Goal: Task Accomplishment & Management: Manage account settings

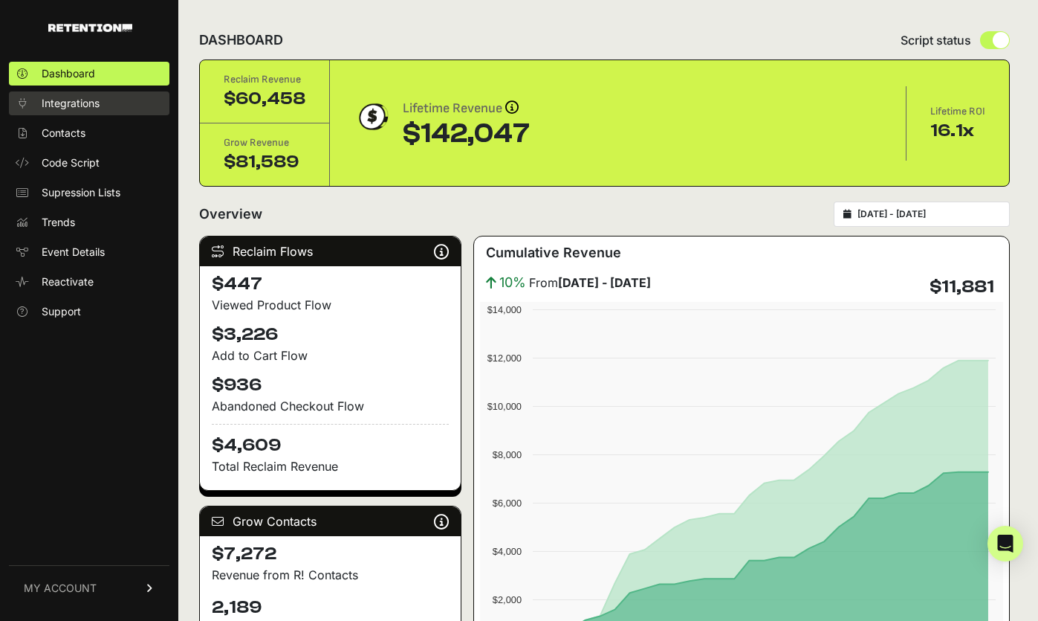
click at [93, 99] on span "Integrations" at bounding box center [71, 103] width 58 height 15
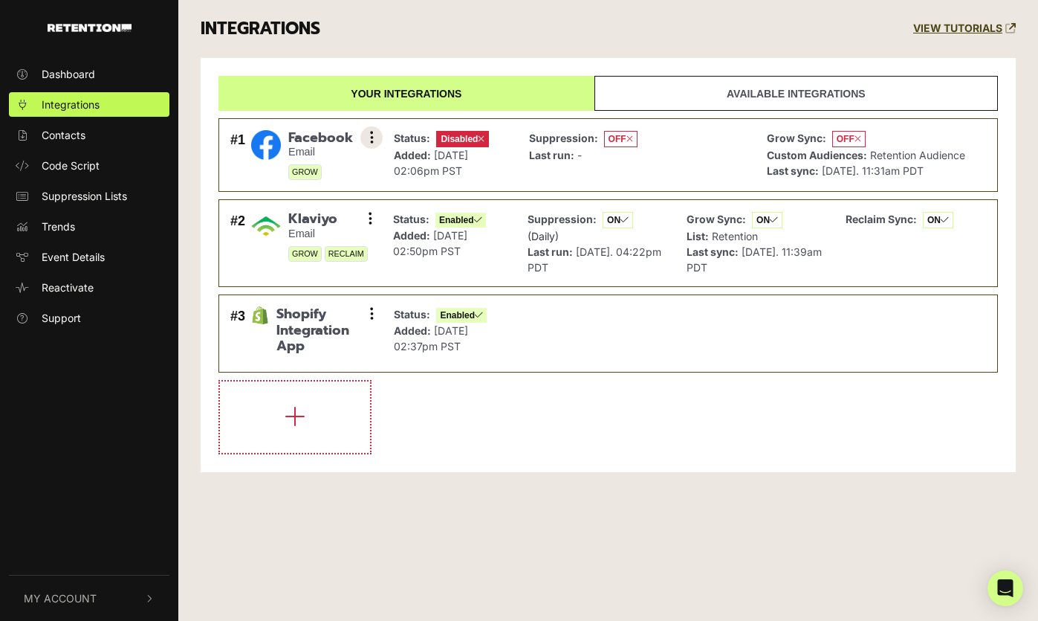
click at [371, 140] on icon at bounding box center [372, 137] width 4 height 15
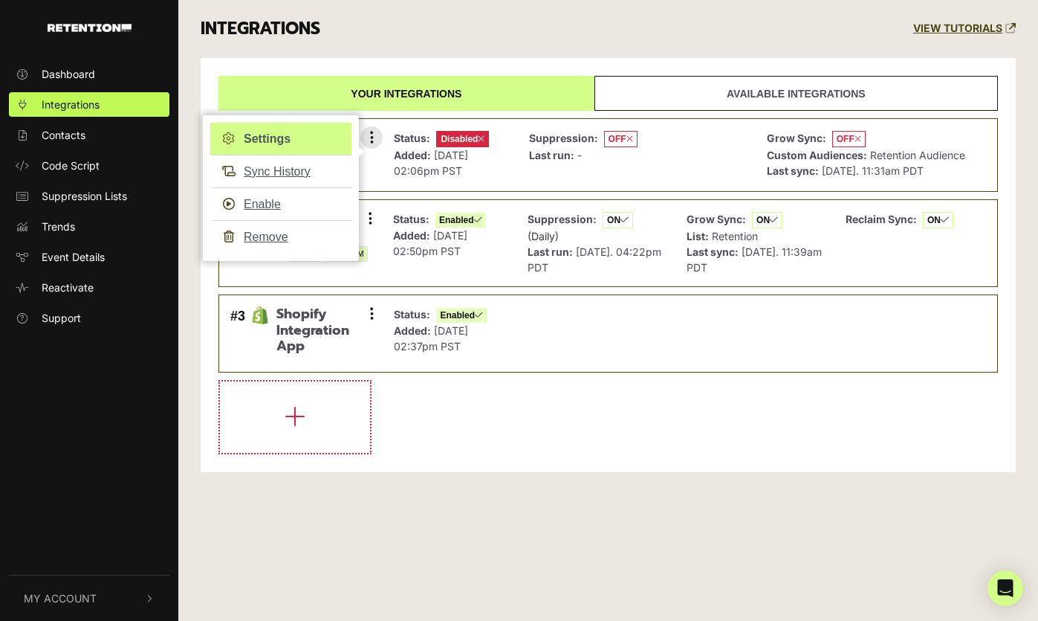
click at [282, 140] on link "Settings" at bounding box center [280, 139] width 141 height 33
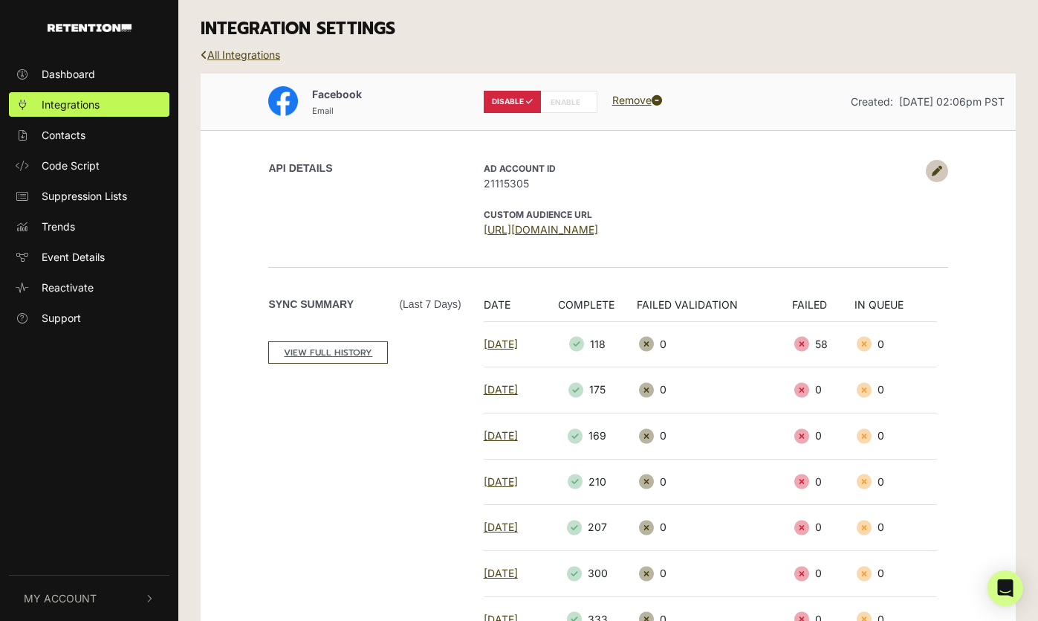
click at [940, 166] on icon at bounding box center [937, 171] width 10 height 10
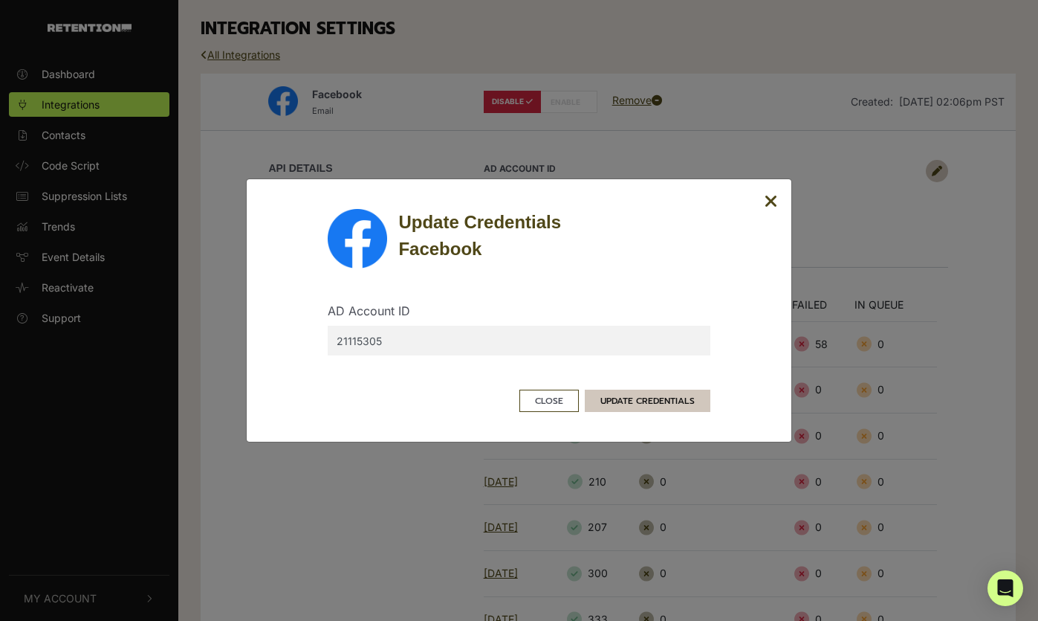
click at [643, 396] on button "UPDATE CREDENTIALS" at bounding box center [648, 400] width 126 height 22
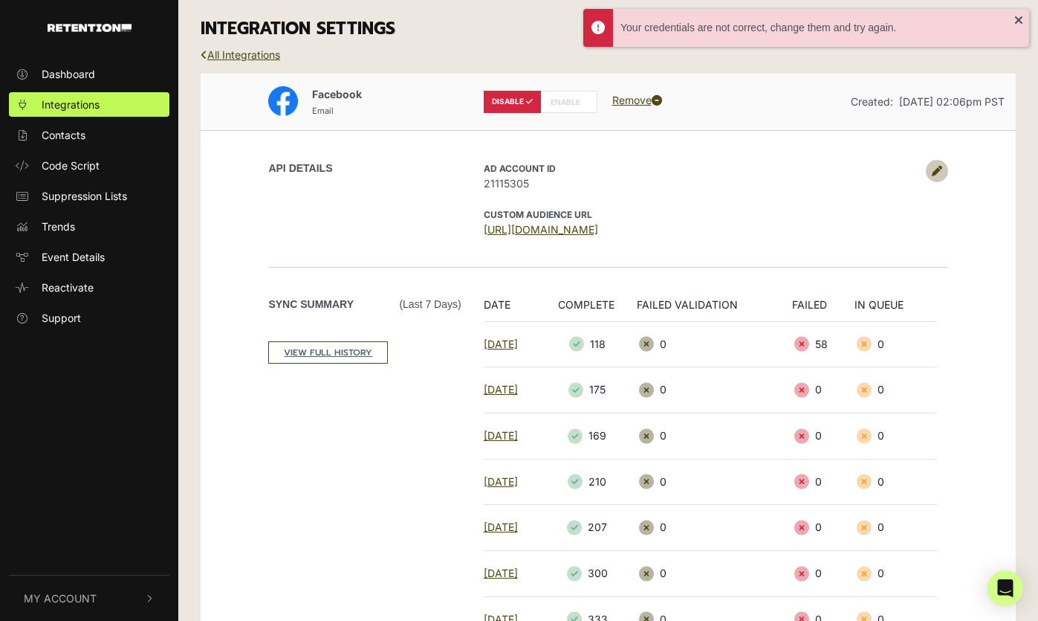
click at [939, 170] on icon at bounding box center [937, 171] width 10 height 10
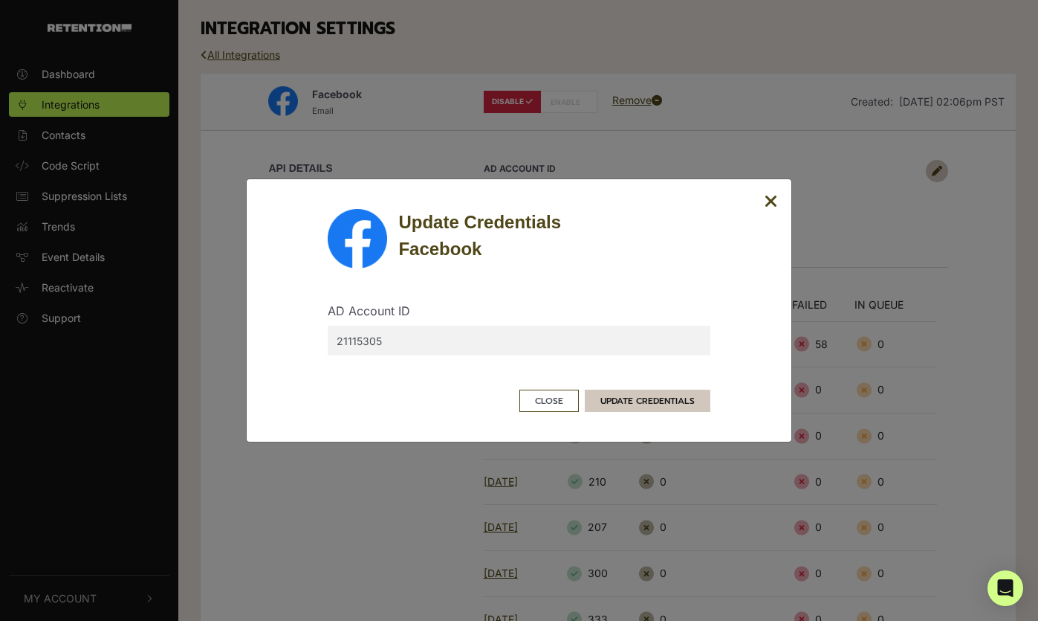
click at [609, 406] on button "UPDATE CREDENTIALS" at bounding box center [648, 400] width 126 height 22
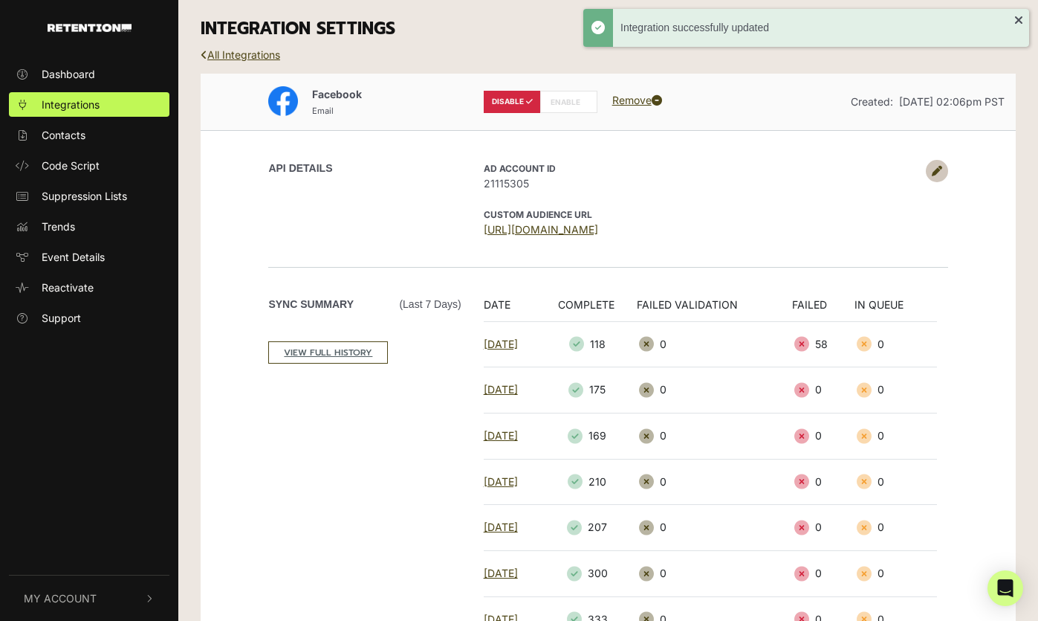
click at [569, 101] on label "ENABLE" at bounding box center [568, 102] width 57 height 22
radio input "false"
radio input "true"
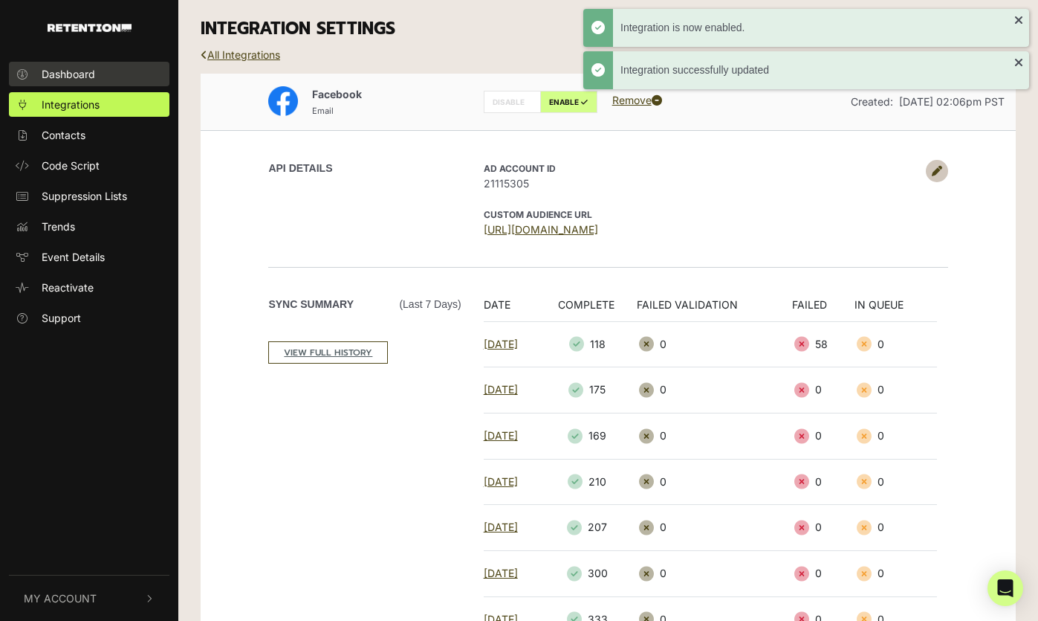
click at [82, 76] on span "Dashboard" at bounding box center [69, 74] width 54 height 16
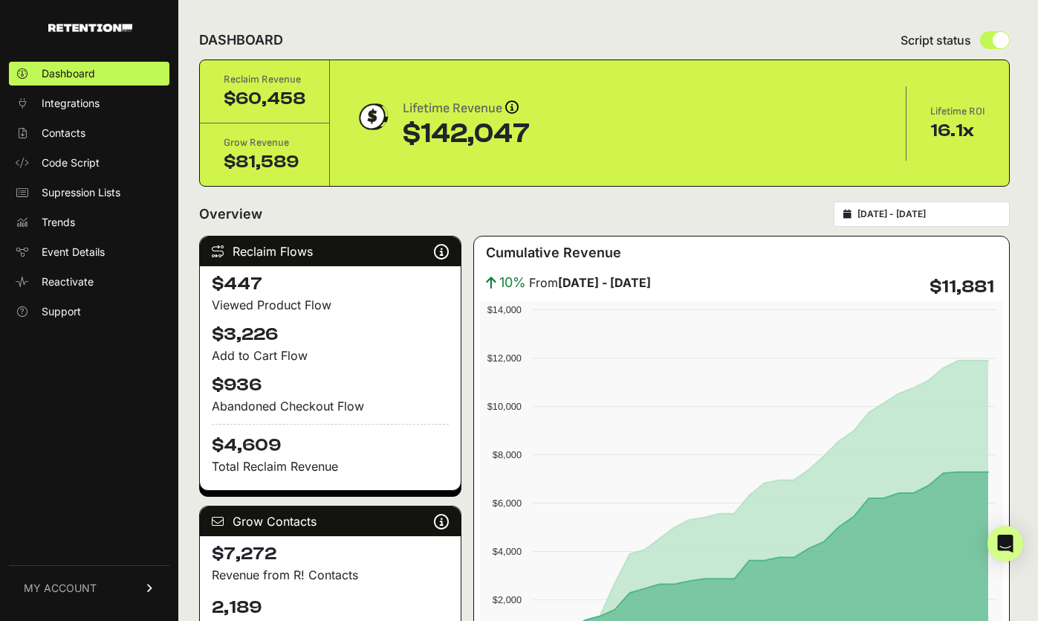
click at [95, 583] on span "MY ACCOUNT" at bounding box center [60, 587] width 73 height 15
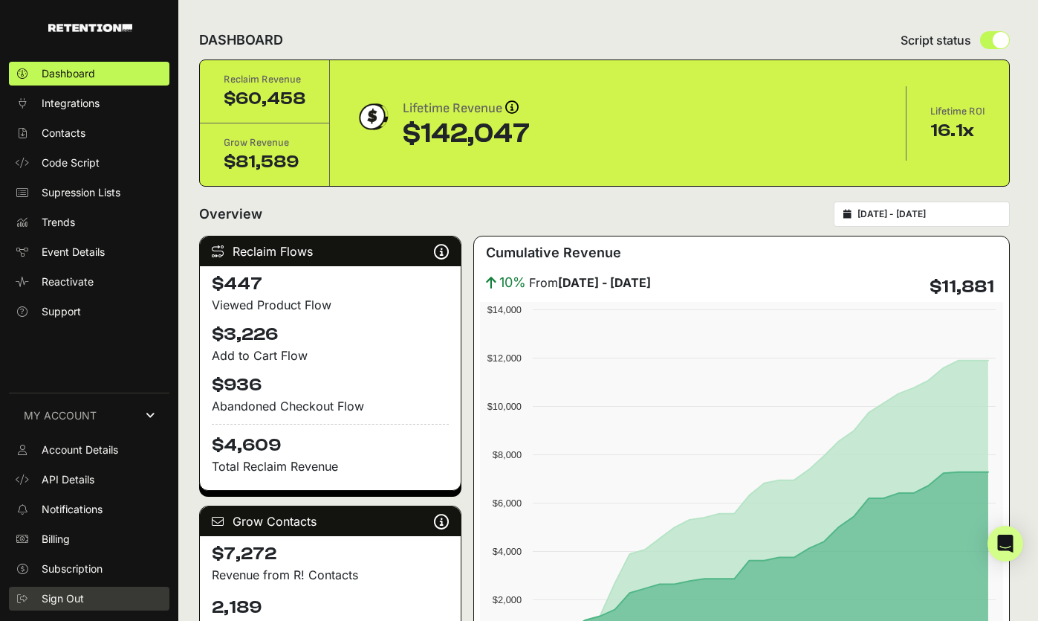
click at [77, 594] on span "Sign Out" at bounding box center [63, 598] width 42 height 15
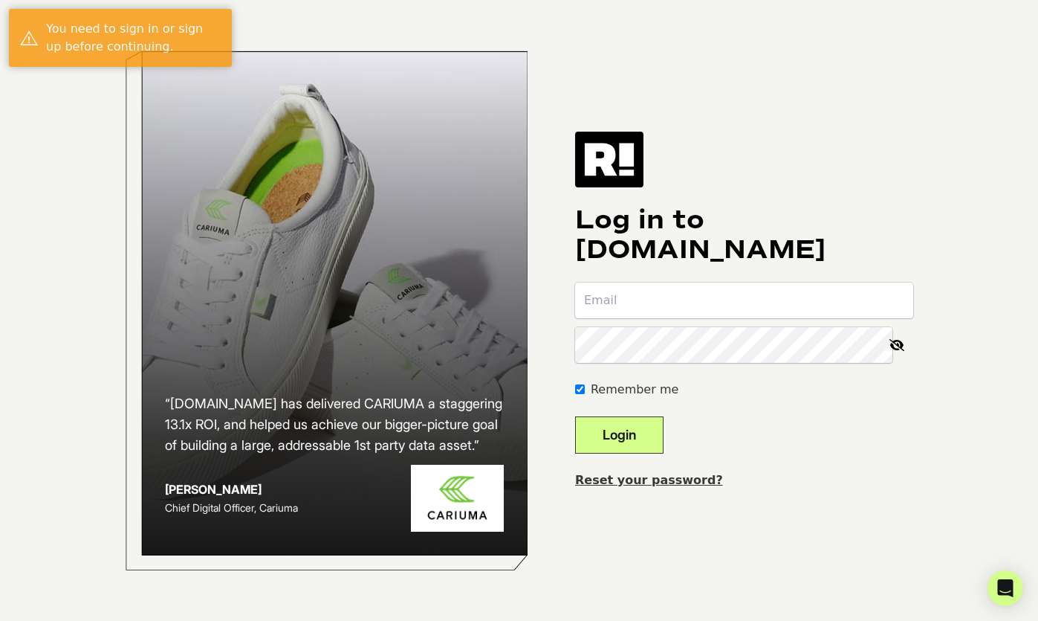
type input "[PERSON_NAME][EMAIL_ADDRESS][DOMAIN_NAME]"
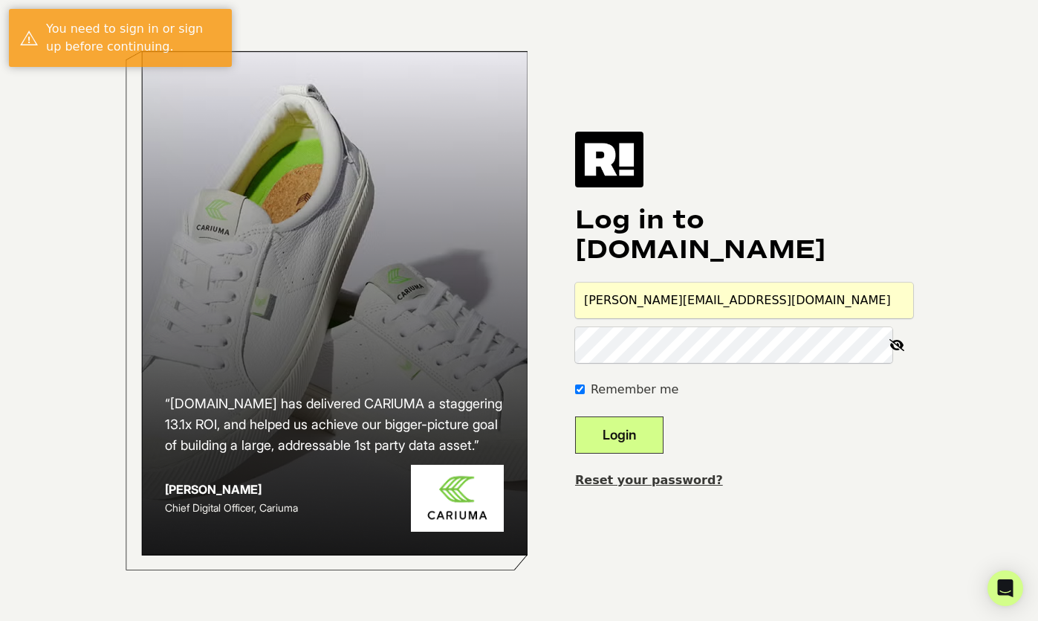
click at [663, 430] on button "Login" at bounding box center [619, 434] width 88 height 37
